Goal: Task Accomplishment & Management: Manage account settings

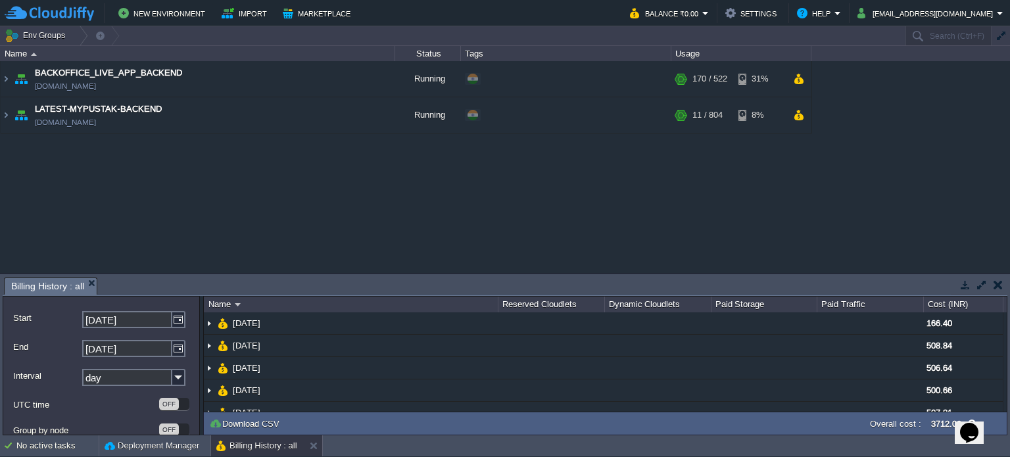
click at [999, 279] on button "button" at bounding box center [997, 285] width 9 height 12
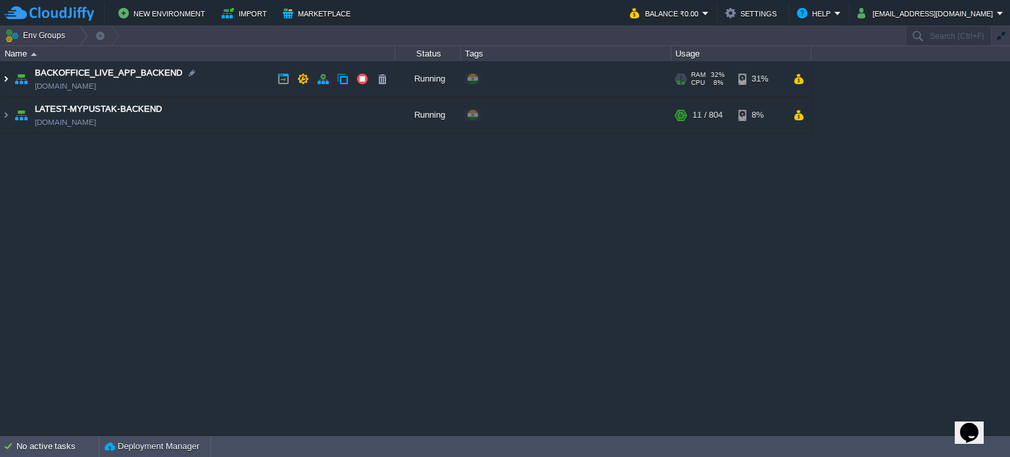
click at [5, 80] on img at bounding box center [6, 78] width 11 height 35
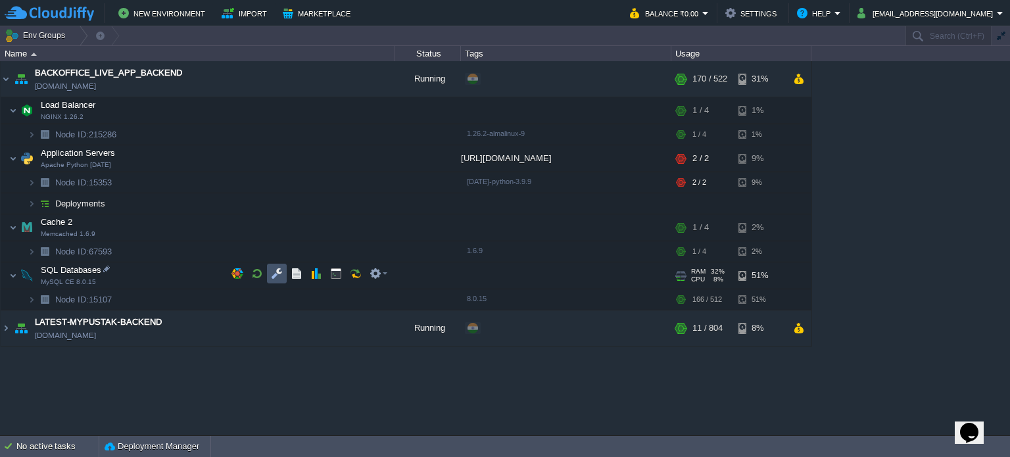
click at [281, 278] on button "button" at bounding box center [277, 274] width 12 height 12
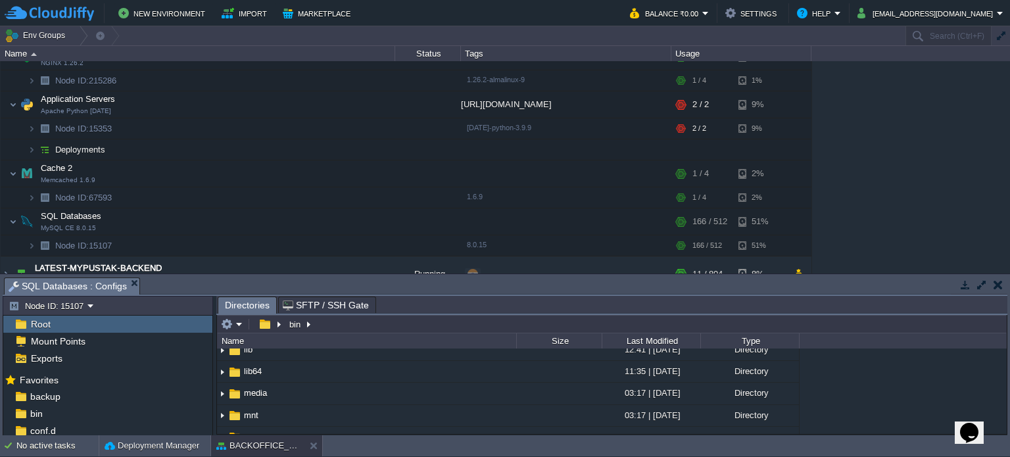
scroll to position [95, 0]
click at [39, 400] on span "backup" at bounding box center [45, 396] width 35 height 12
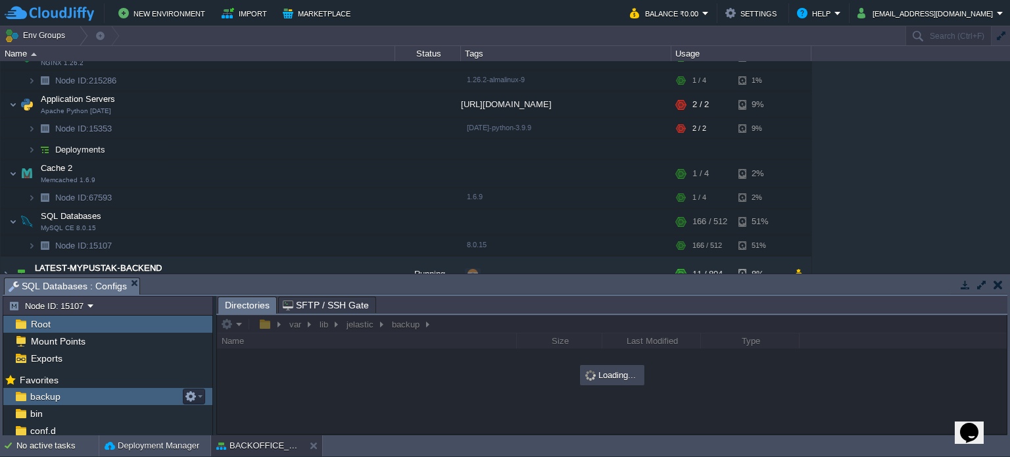
scroll to position [0, 0]
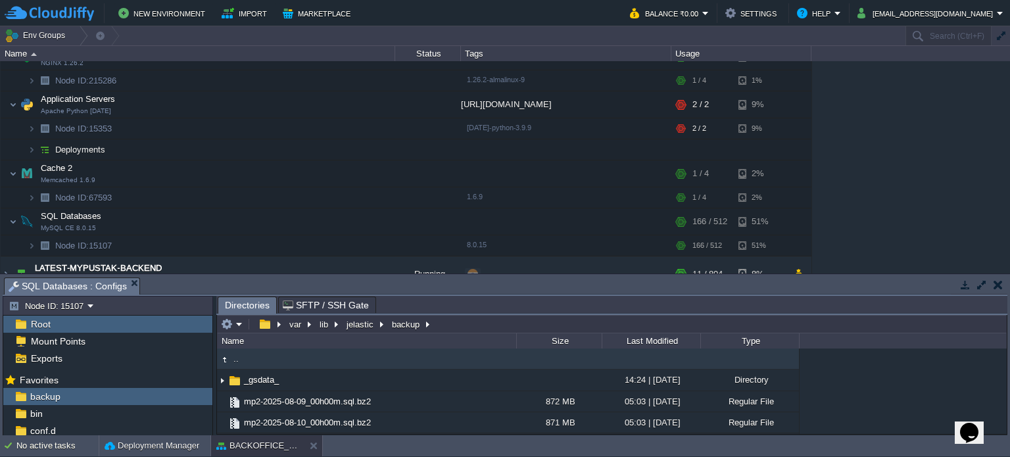
click at [979, 288] on button "button" at bounding box center [981, 285] width 12 height 12
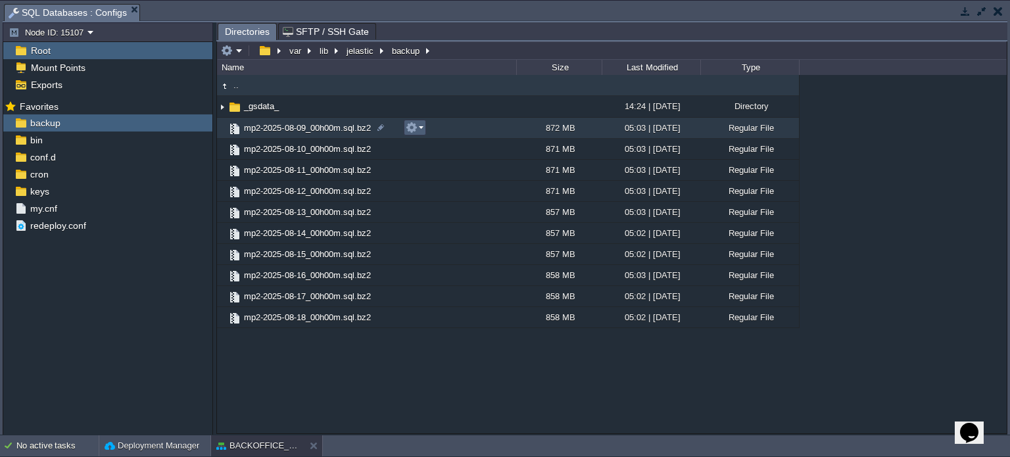
click at [417, 131] on em at bounding box center [415, 128] width 18 height 12
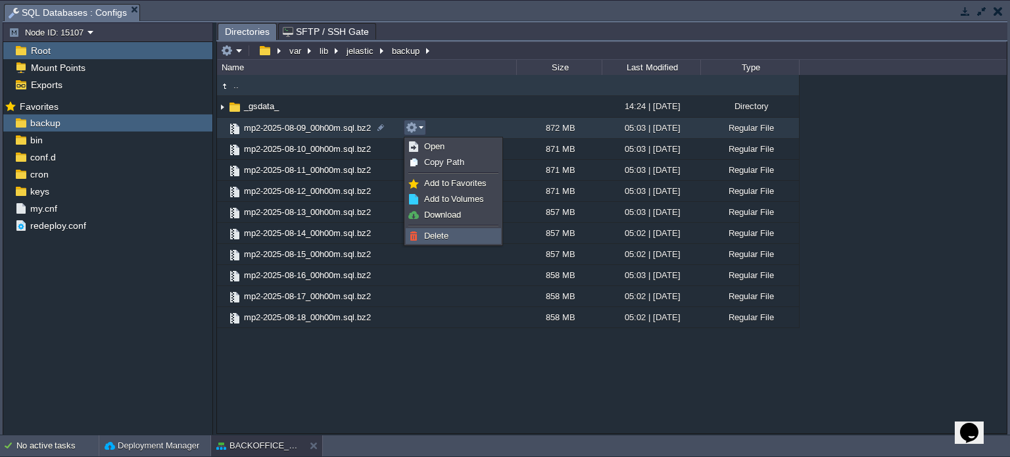
click at [435, 237] on span "Delete" at bounding box center [436, 236] width 24 height 10
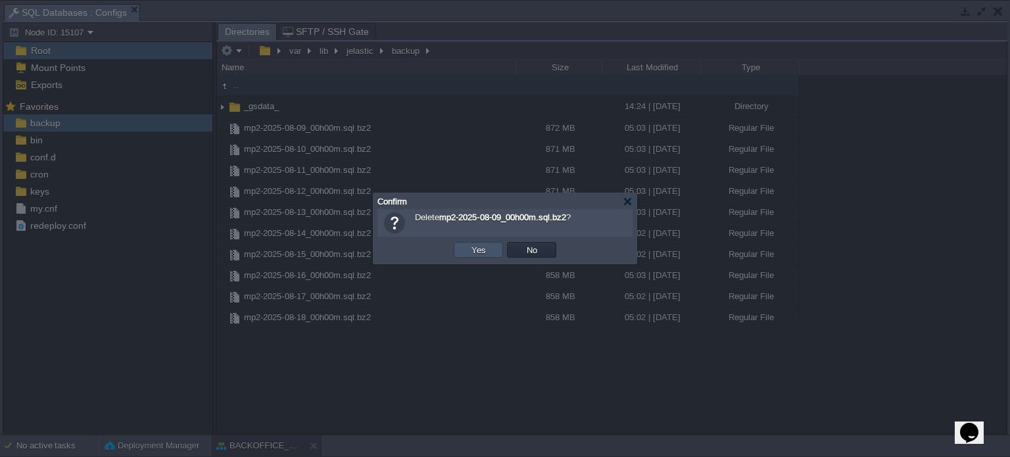
click at [472, 249] on button "Yes" at bounding box center [478, 250] width 22 height 12
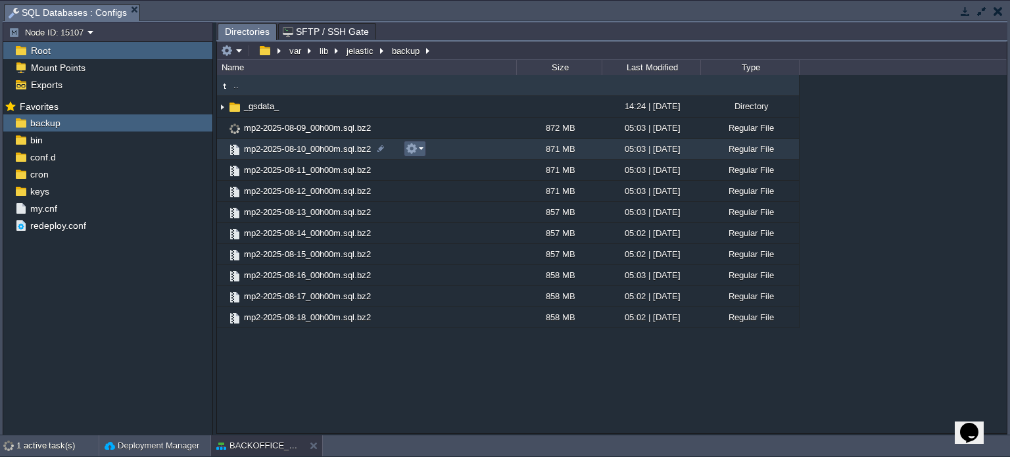
click at [419, 154] on em at bounding box center [415, 149] width 18 height 12
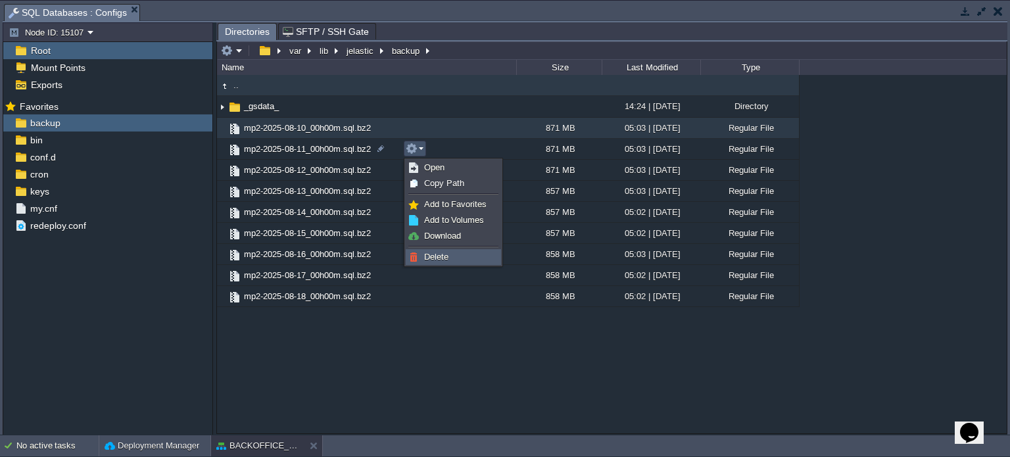
click at [440, 254] on span "Delete" at bounding box center [436, 257] width 24 height 10
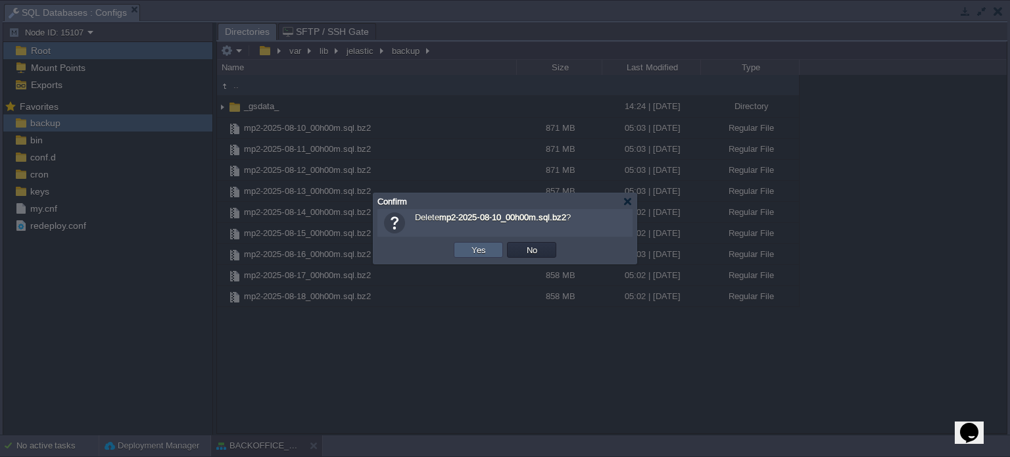
click at [463, 252] on td "Yes" at bounding box center [478, 250] width 49 height 16
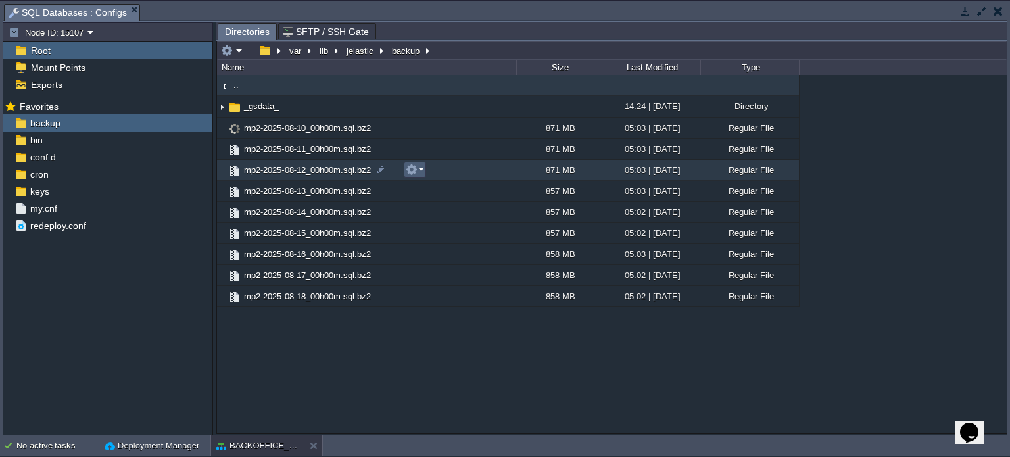
click at [417, 172] on em at bounding box center [415, 170] width 18 height 12
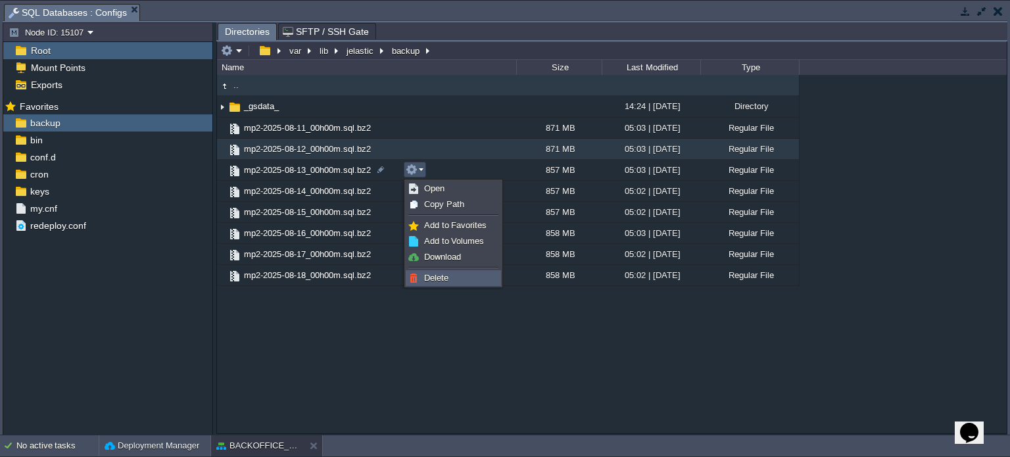
click at [457, 274] on link "Delete" at bounding box center [453, 278] width 94 height 14
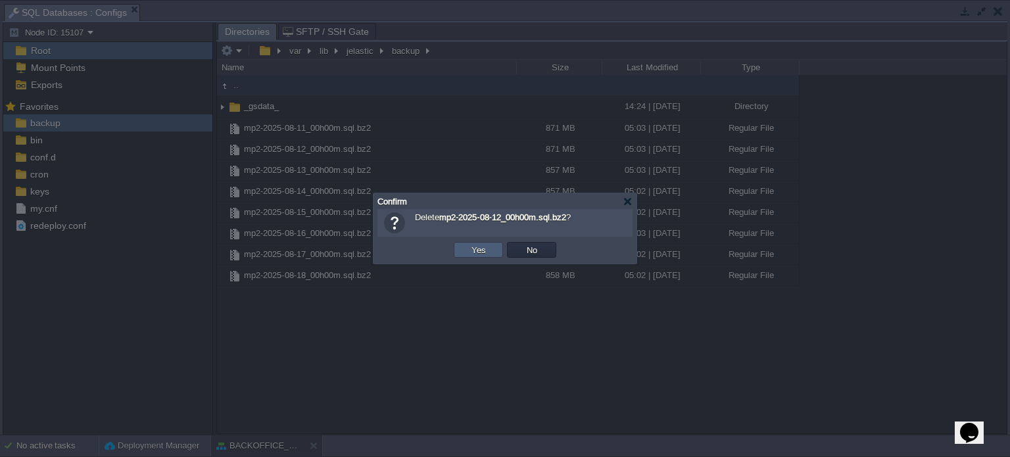
click at [476, 250] on button "Yes" at bounding box center [478, 250] width 22 height 12
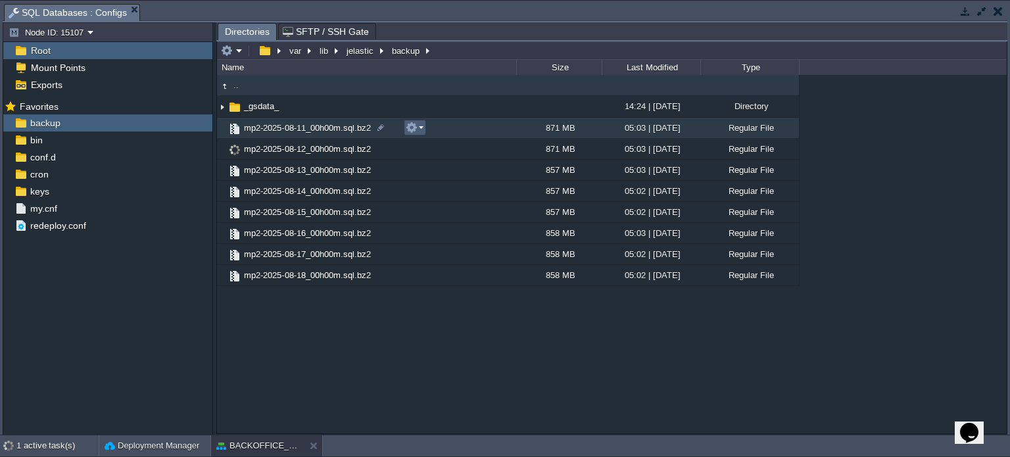
click at [418, 129] on em at bounding box center [415, 128] width 18 height 12
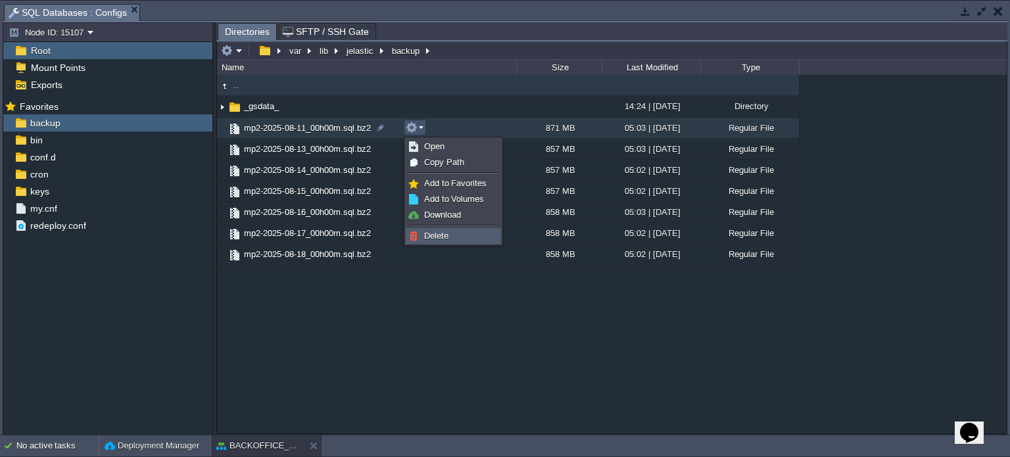
click at [433, 234] on span "Delete" at bounding box center [436, 236] width 24 height 10
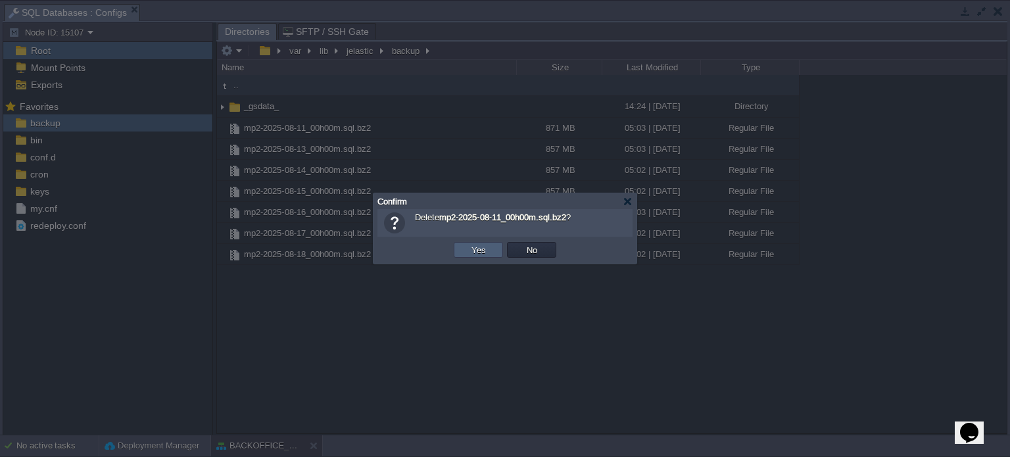
click at [469, 243] on td "Yes" at bounding box center [478, 250] width 49 height 16
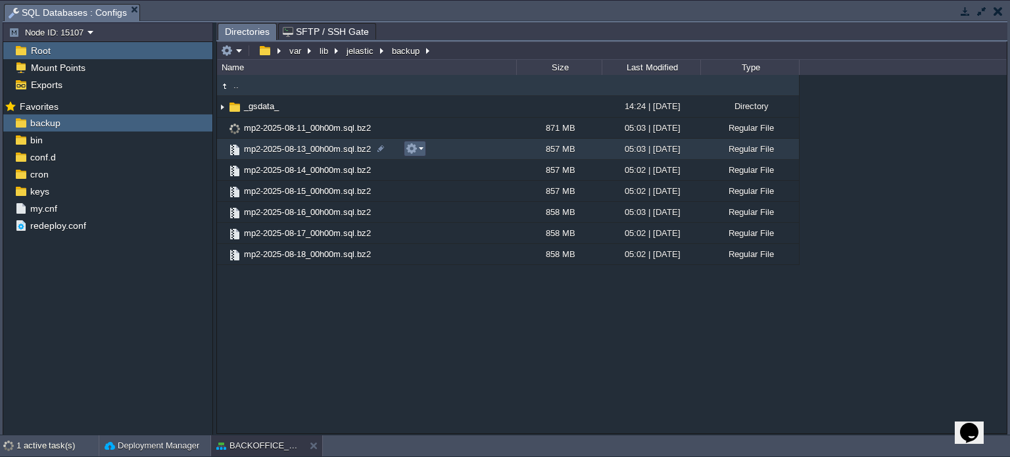
click at [420, 149] on em at bounding box center [415, 149] width 18 height 12
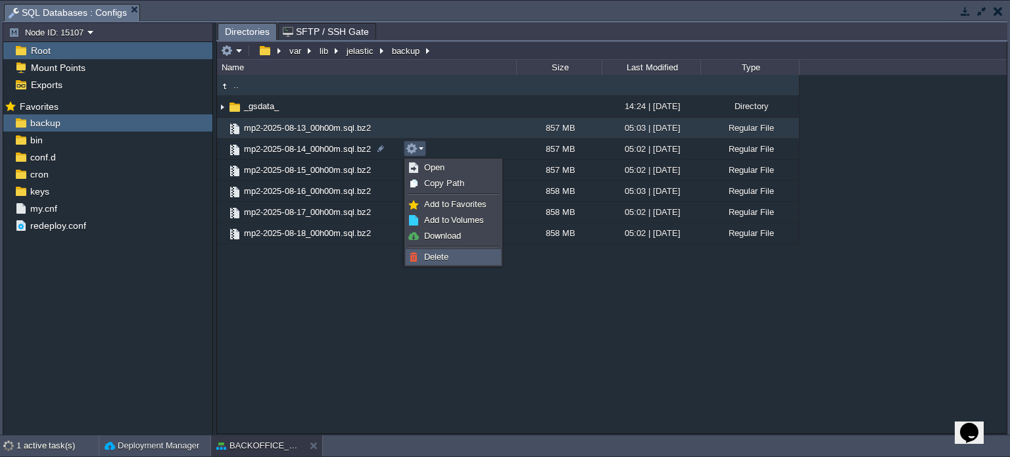
click at [434, 250] on link "Delete" at bounding box center [453, 257] width 94 height 14
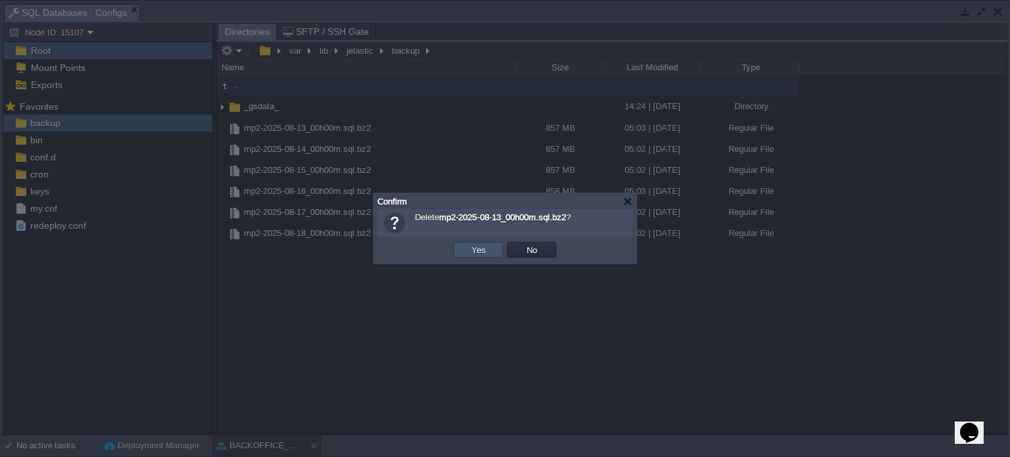
click at [477, 244] on button "Yes" at bounding box center [478, 250] width 22 height 12
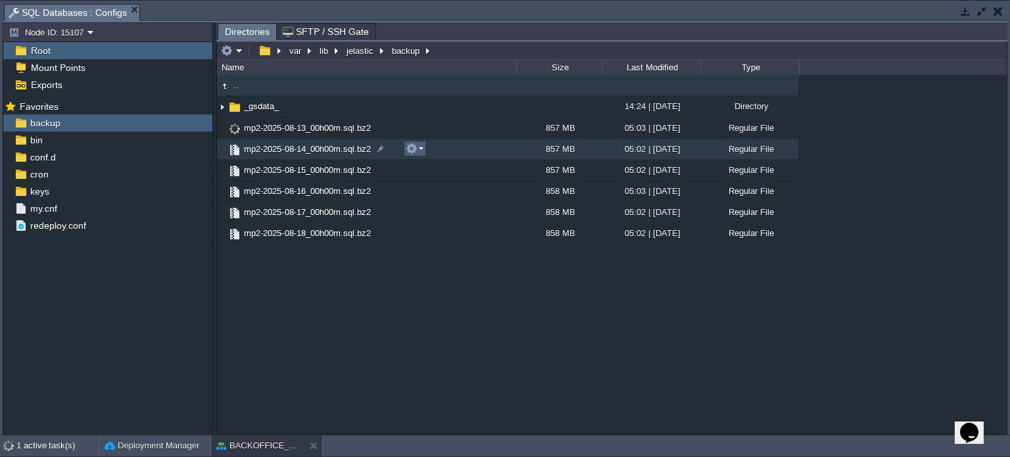
click at [418, 149] on em at bounding box center [415, 149] width 18 height 12
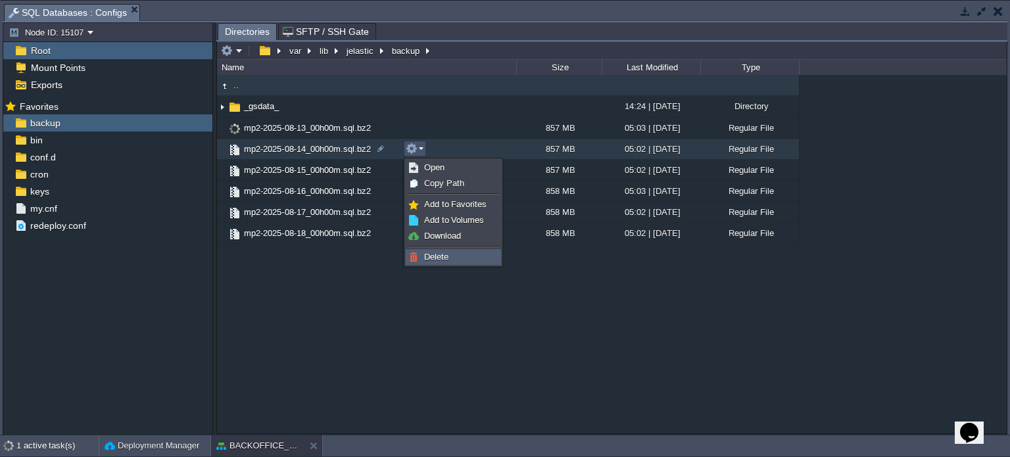
click at [442, 254] on span "Delete" at bounding box center [436, 257] width 24 height 10
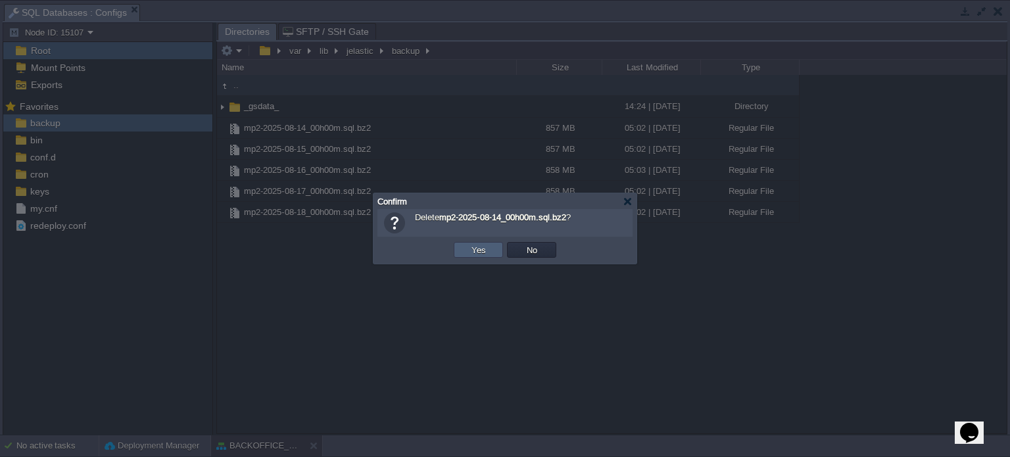
click at [468, 255] on button "Yes" at bounding box center [478, 250] width 22 height 12
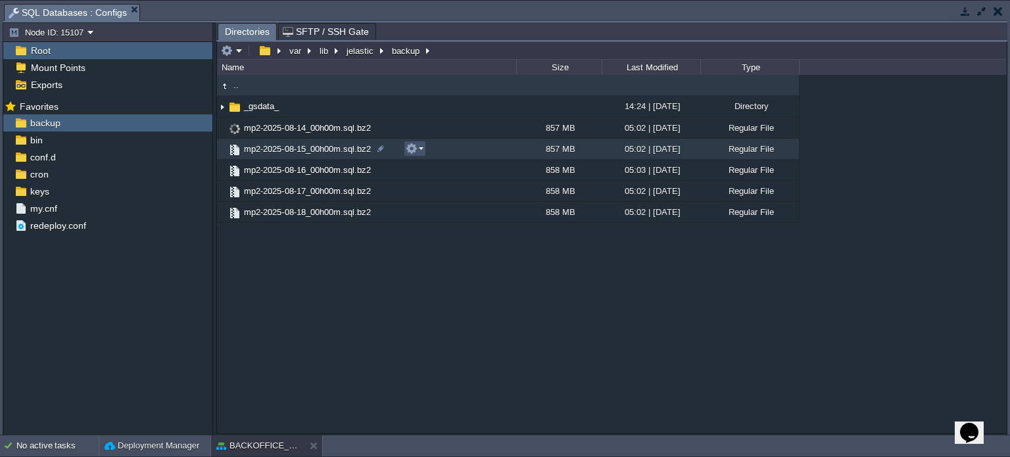
click at [417, 147] on button "button" at bounding box center [412, 149] width 12 height 12
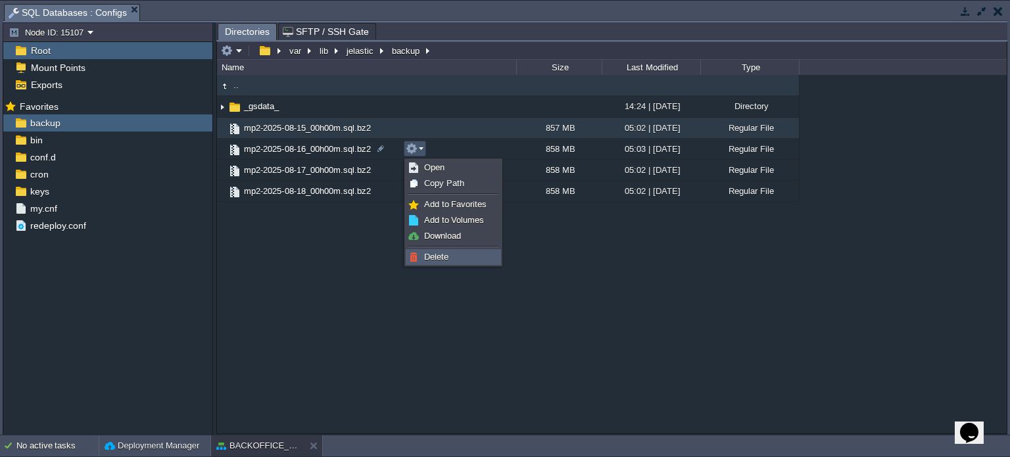
click at [440, 254] on span "Delete" at bounding box center [436, 257] width 24 height 10
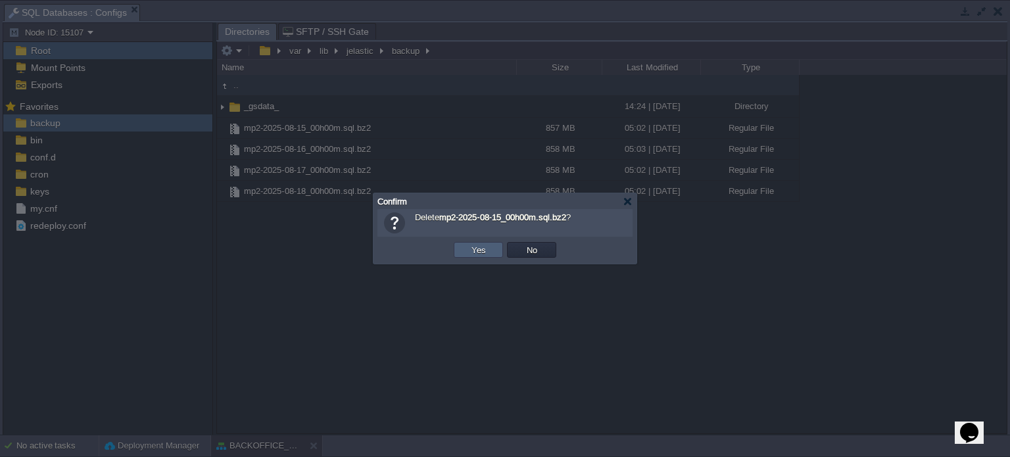
click at [460, 253] on td "Yes" at bounding box center [478, 250] width 49 height 16
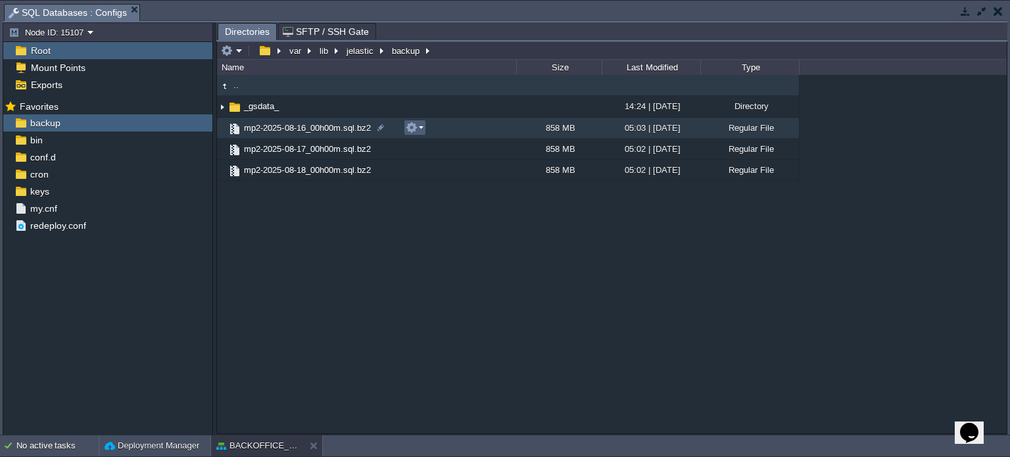
click at [422, 129] on em at bounding box center [415, 128] width 18 height 12
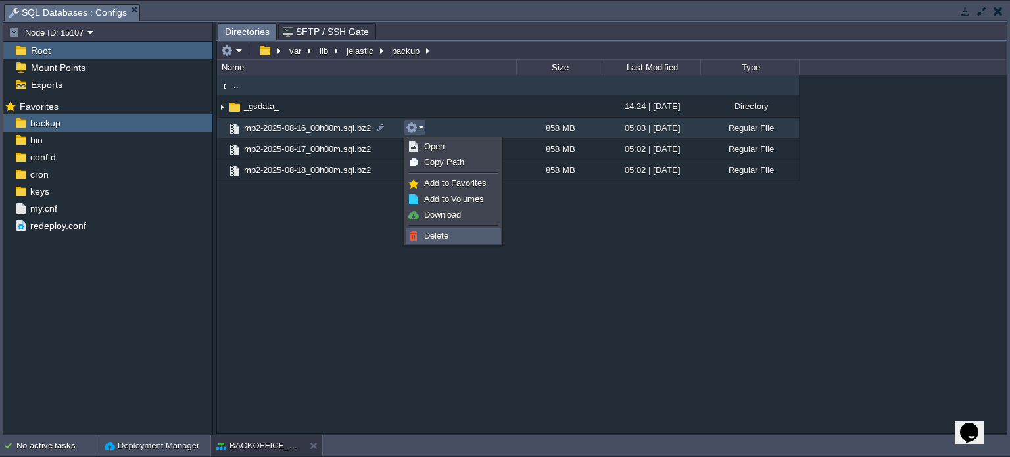
click at [436, 234] on span "Delete" at bounding box center [436, 236] width 24 height 10
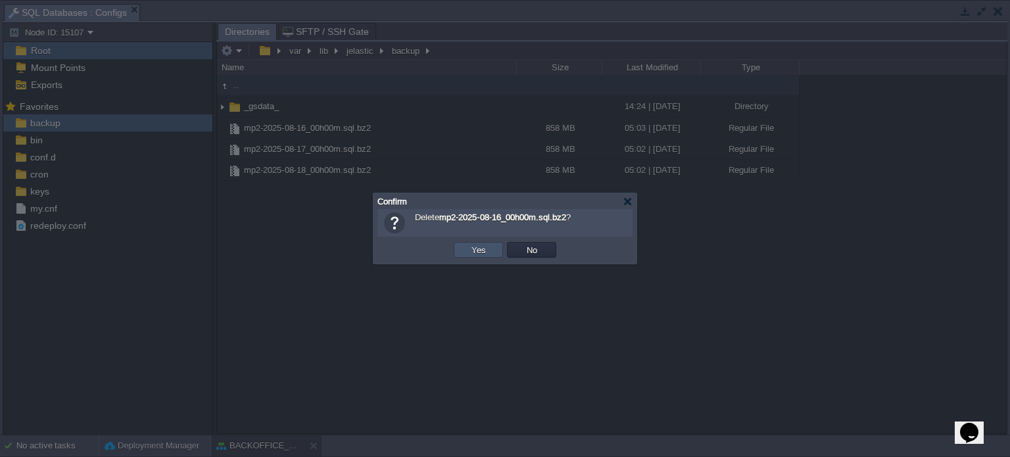
click at [488, 249] on button "Yes" at bounding box center [478, 250] width 22 height 12
